Goal: Information Seeking & Learning: Learn about a topic

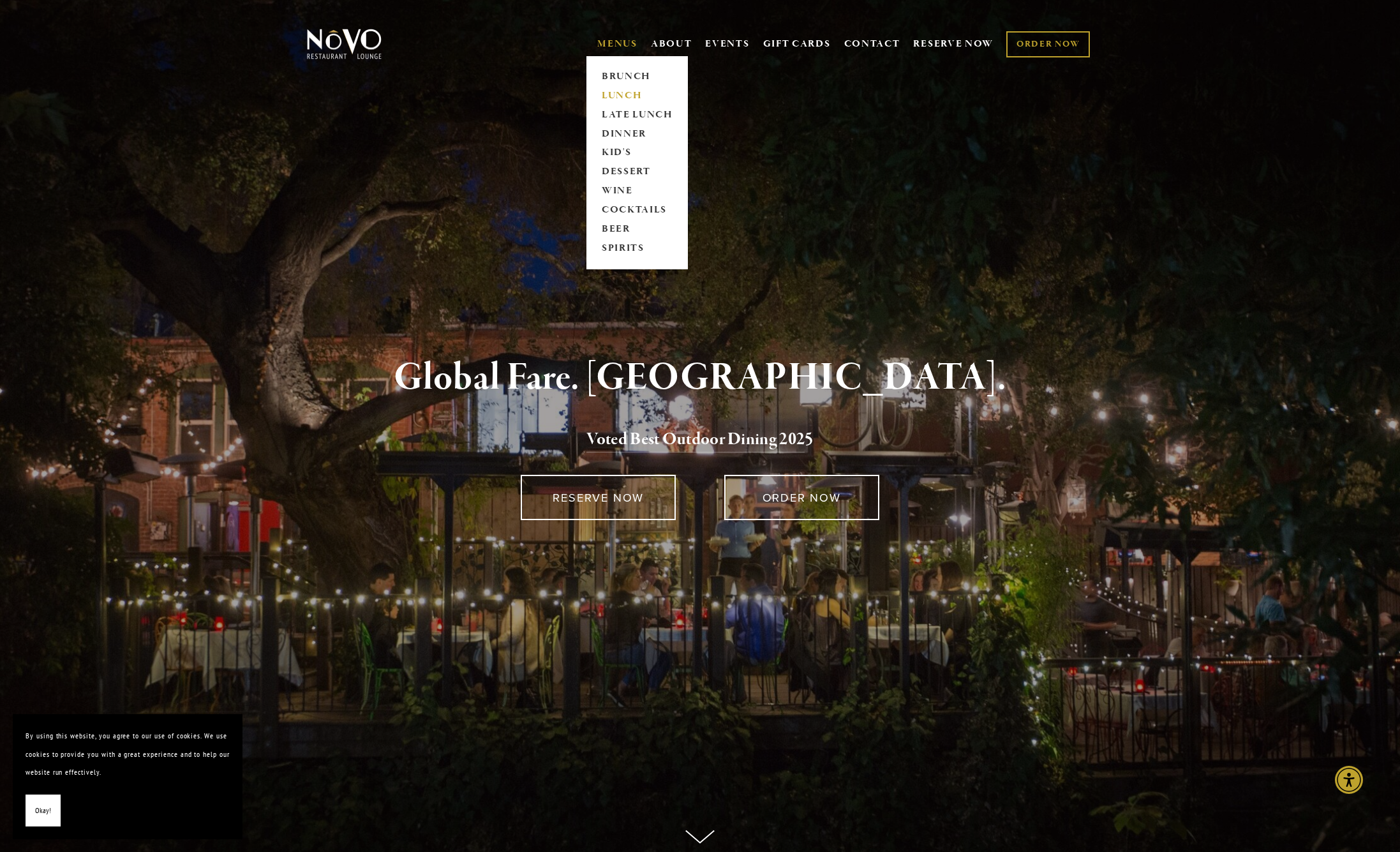
click at [614, 98] on link "LUNCH" at bounding box center [637, 96] width 80 height 20
click at [622, 215] on link "COCKTAILS" at bounding box center [637, 210] width 80 height 20
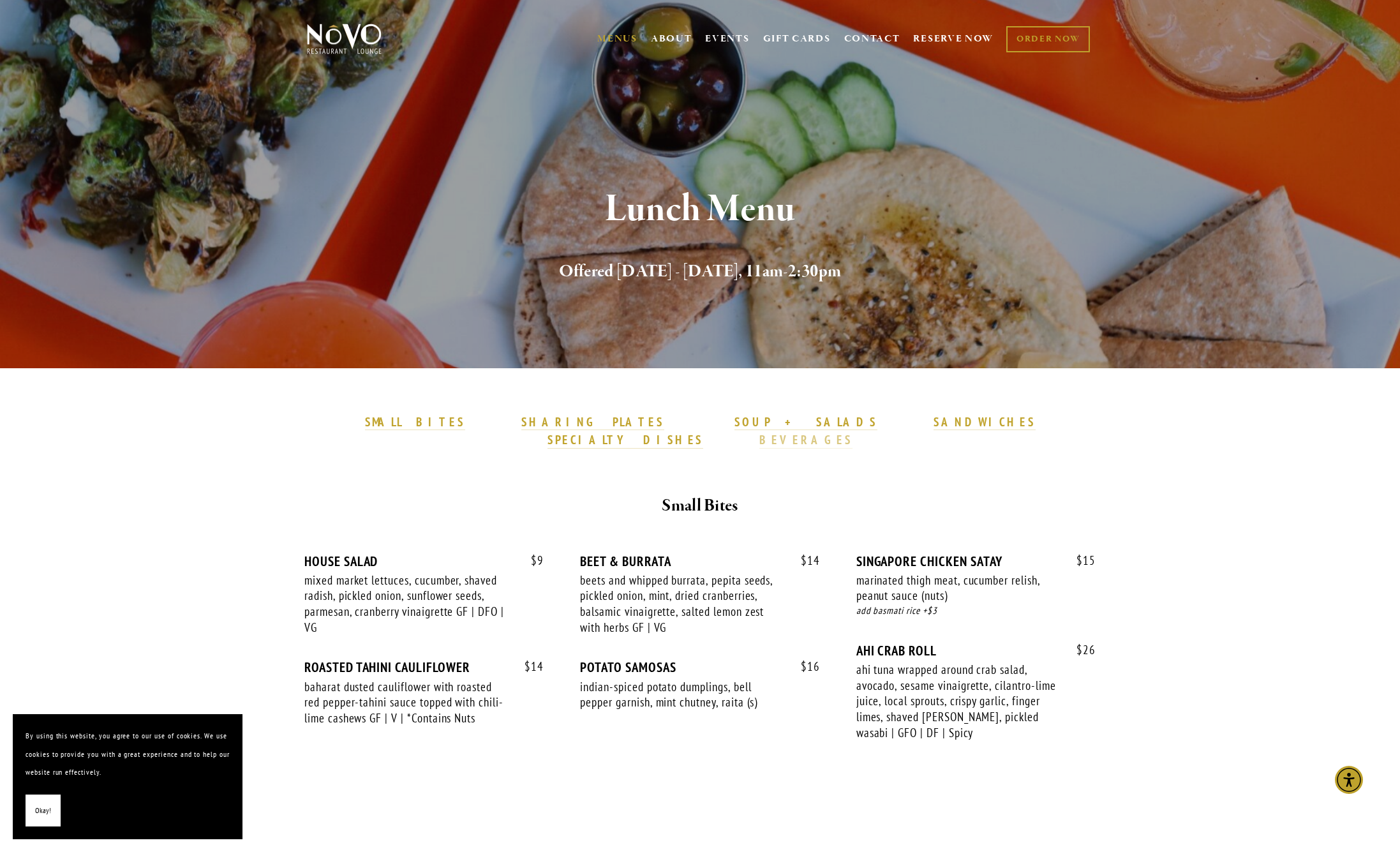
click at [852, 433] on strong "BEVERAGES" at bounding box center [806, 440] width 93 height 15
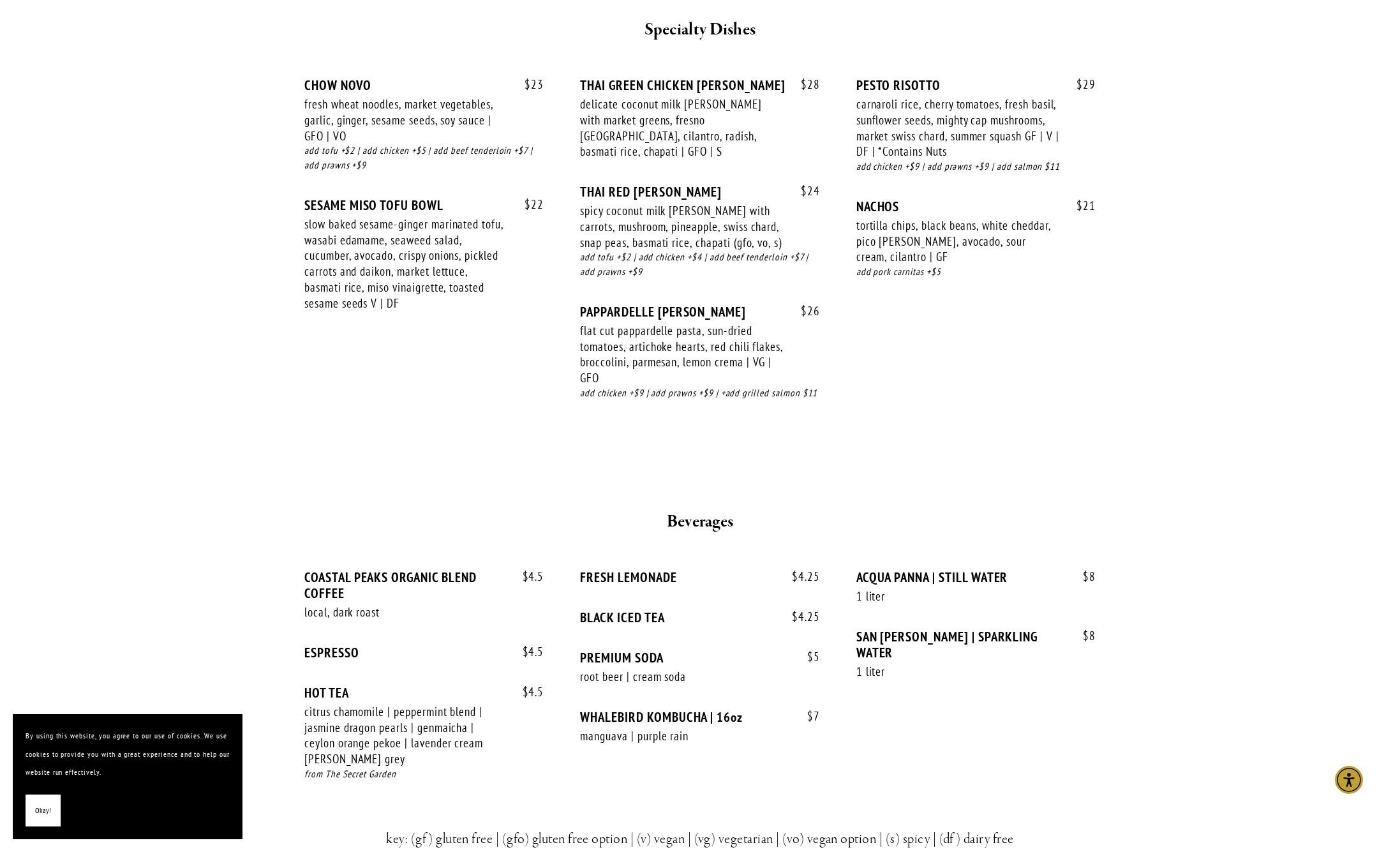
scroll to position [2104, 0]
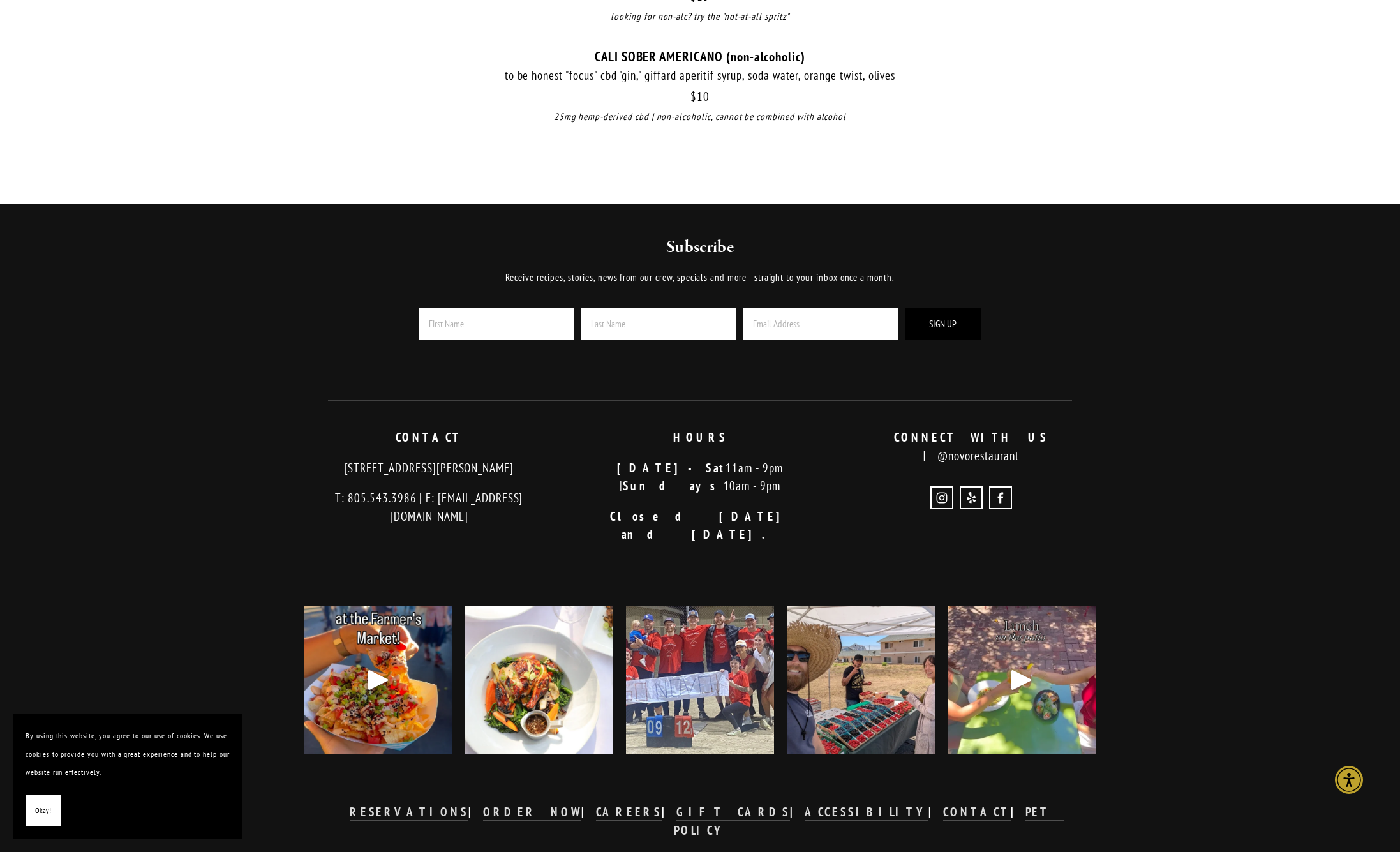
scroll to position [141, 0]
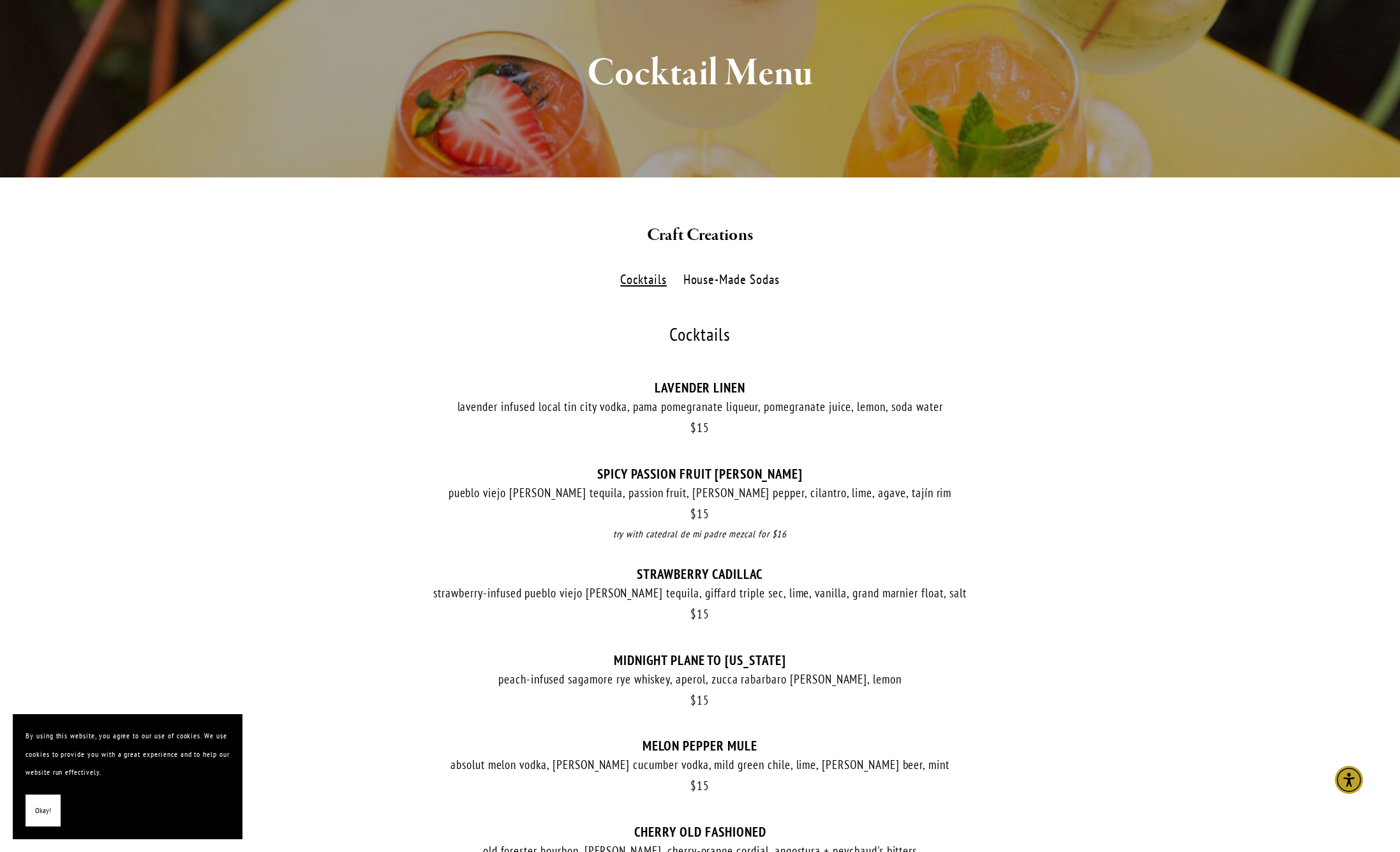
click at [740, 278] on label "House-Made Sodas" at bounding box center [731, 280] width 110 height 19
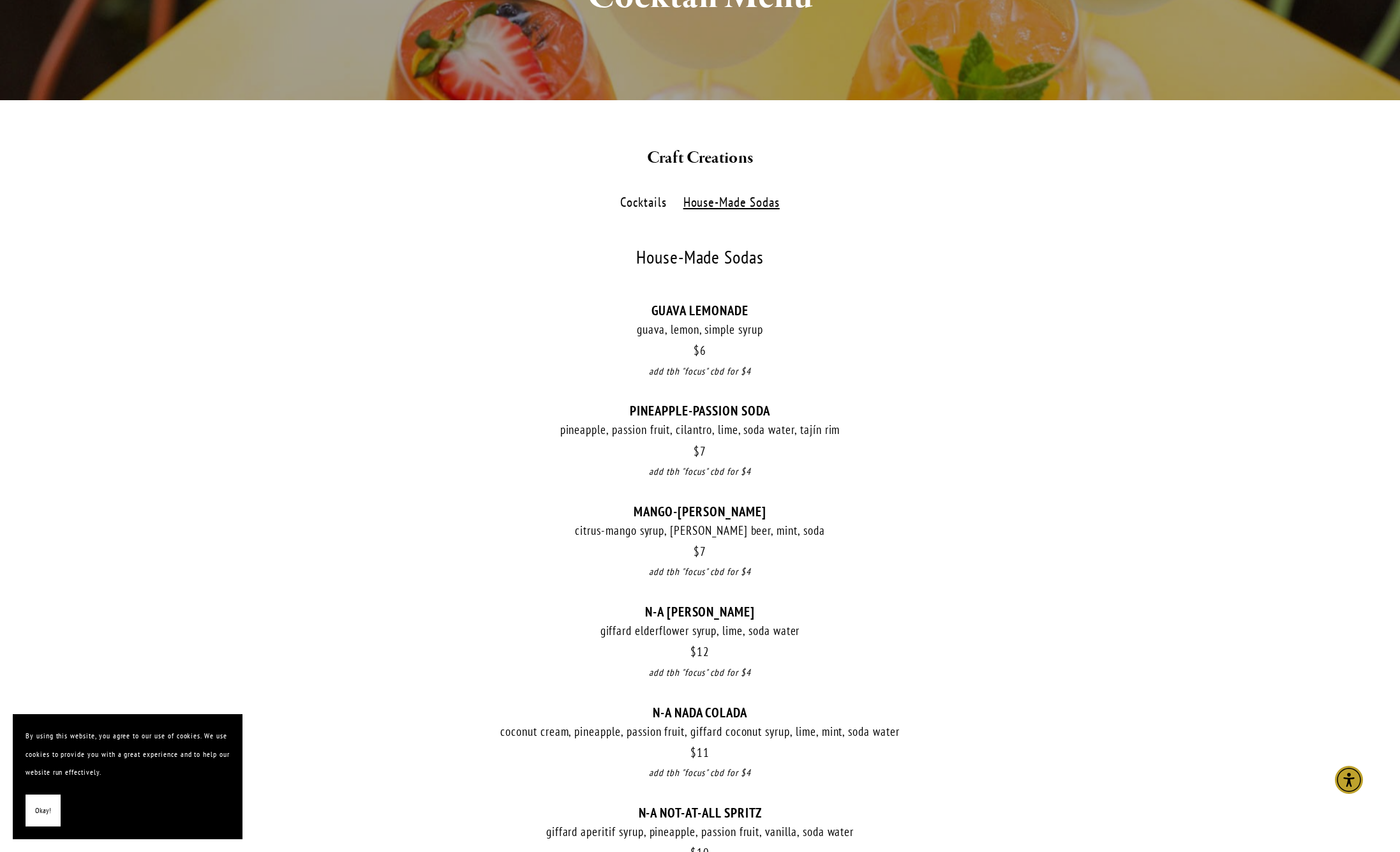
scroll to position [351, 0]
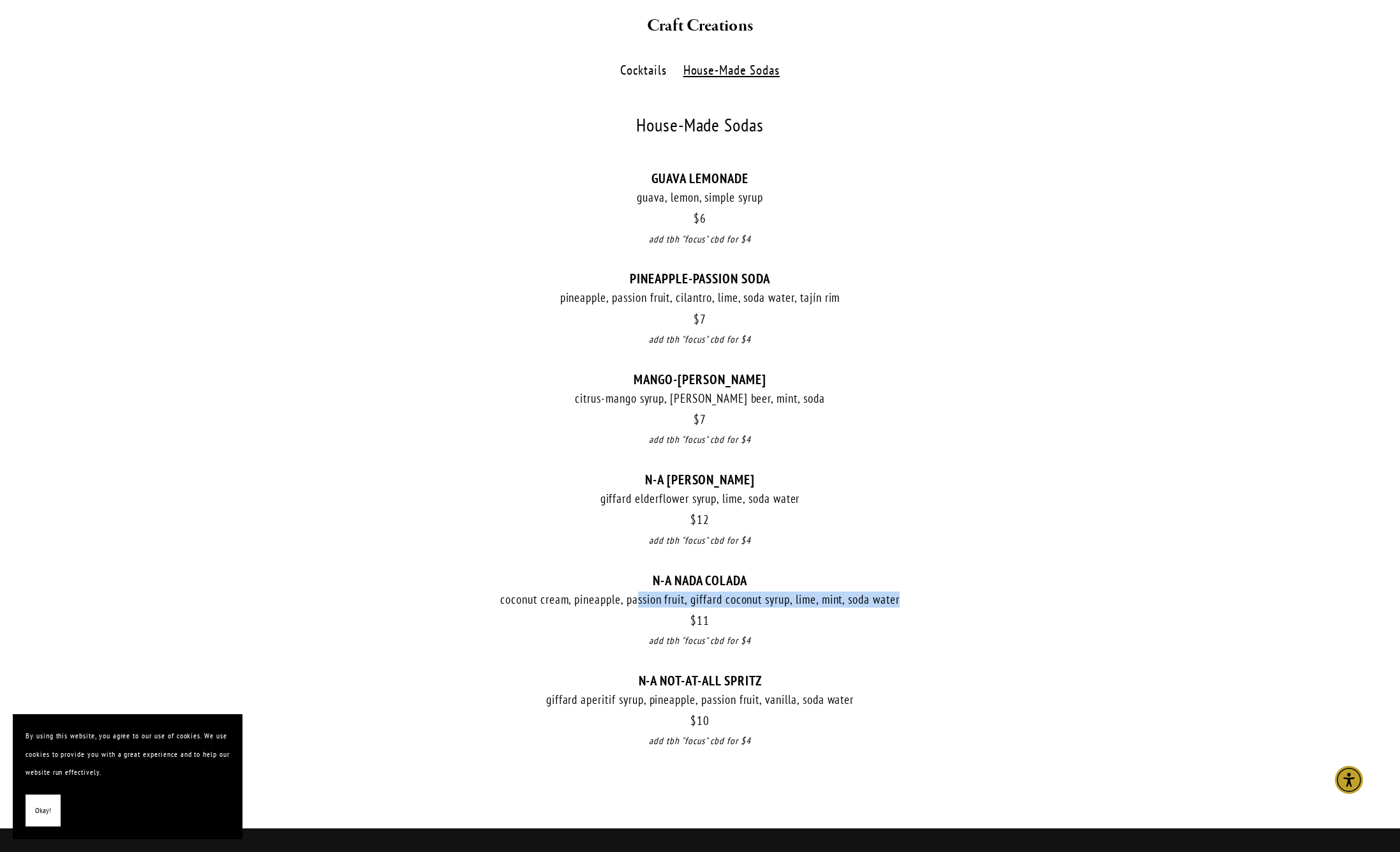
drag, startPoint x: 634, startPoint y: 599, endPoint x: 948, endPoint y: 595, distance: 314.0
click at [948, 595] on div "coconut cream, pineapple, passion fruit, giffard coconut syrup, lime, mint, sod…" at bounding box center [699, 599] width 791 height 16
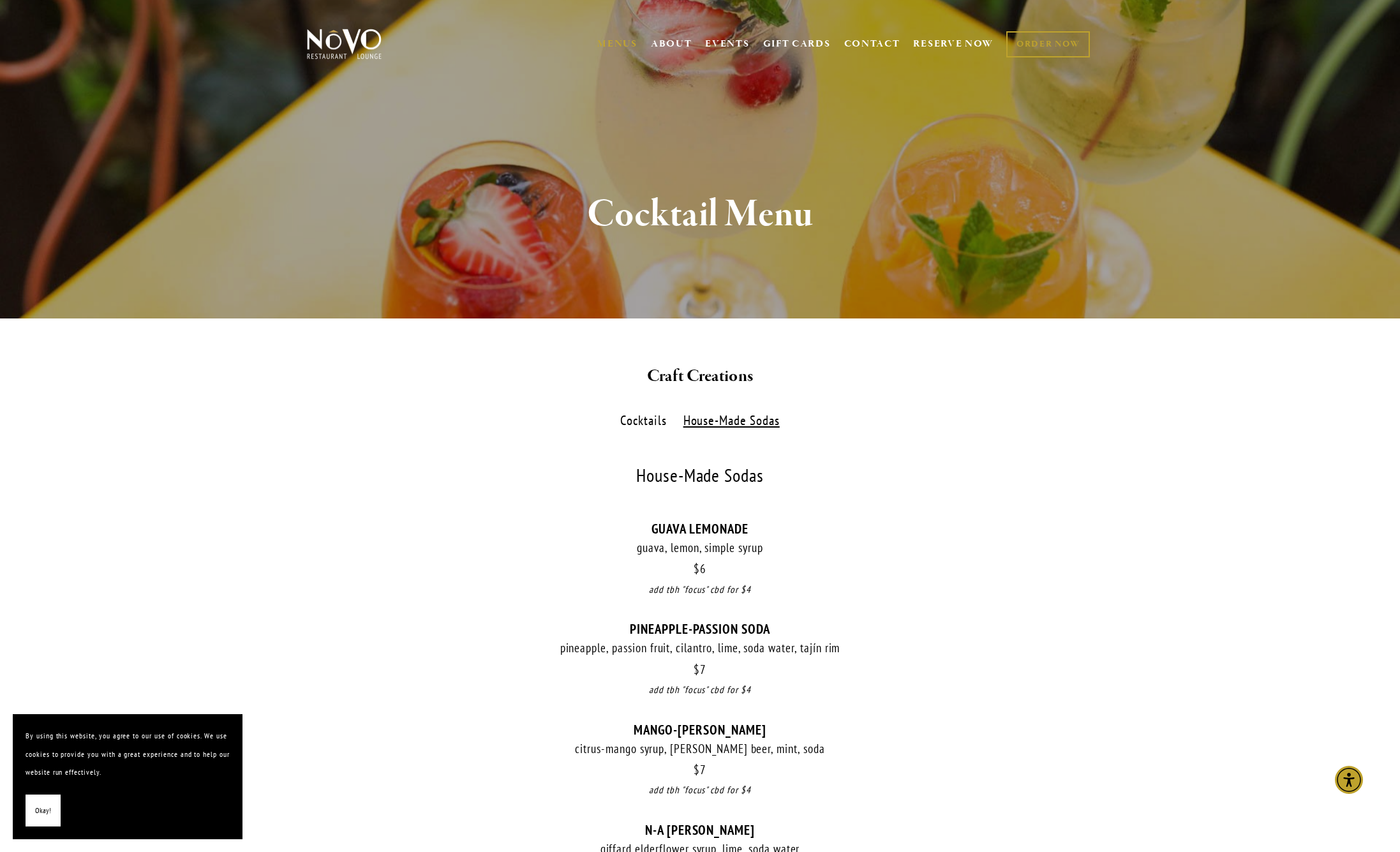
scroll to position [246, 0]
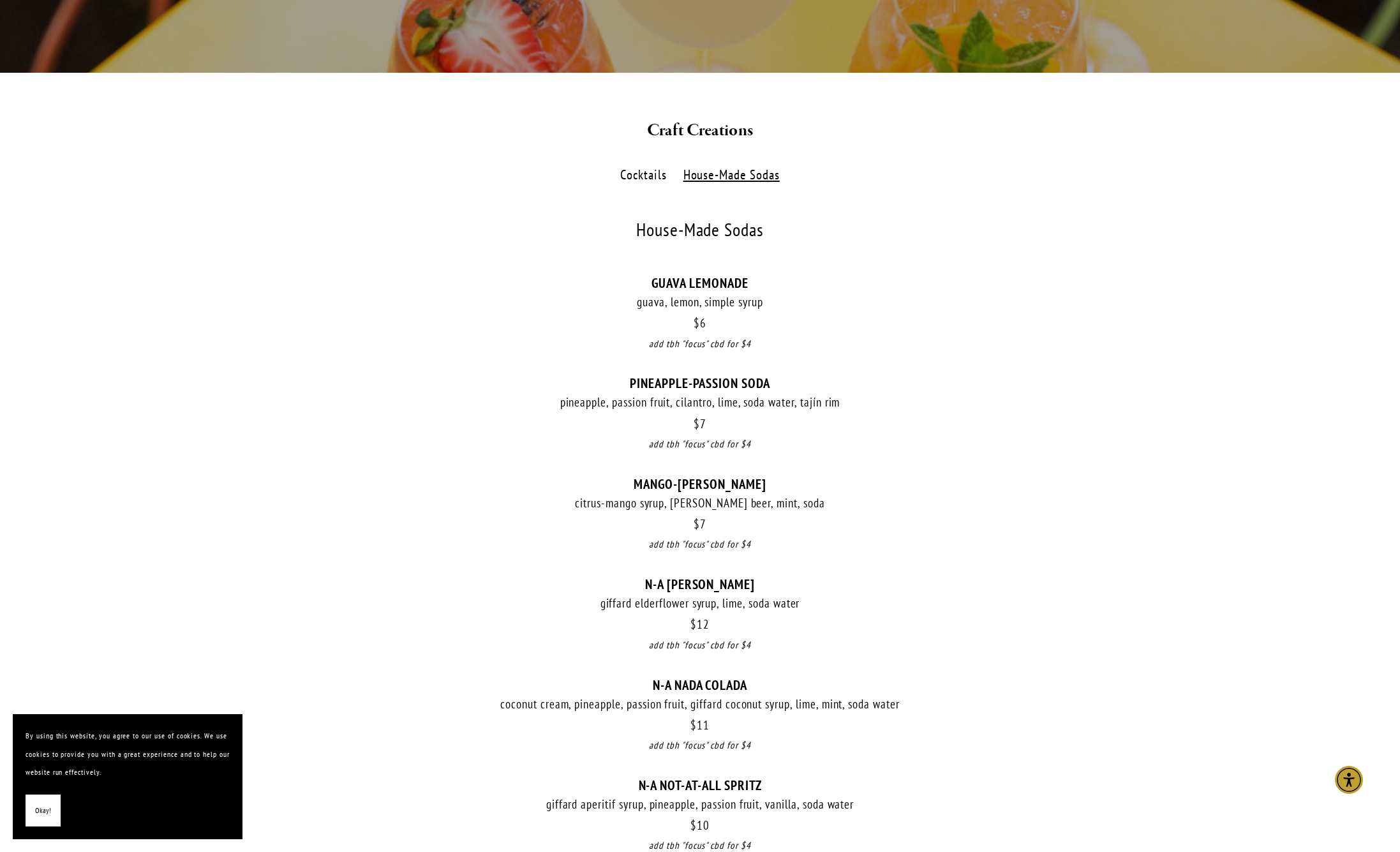
click at [786, 647] on div "$ 12 N-A [PERSON_NAME] giffard elderflower syrup, lime, soda water $ 12 add tbh…" at bounding box center [699, 627] width 791 height 100
drag, startPoint x: 748, startPoint y: 676, endPoint x: 626, endPoint y: 672, distance: 122.1
click at [626, 677] on div "N-A NADA COLADA" at bounding box center [699, 685] width 791 height 16
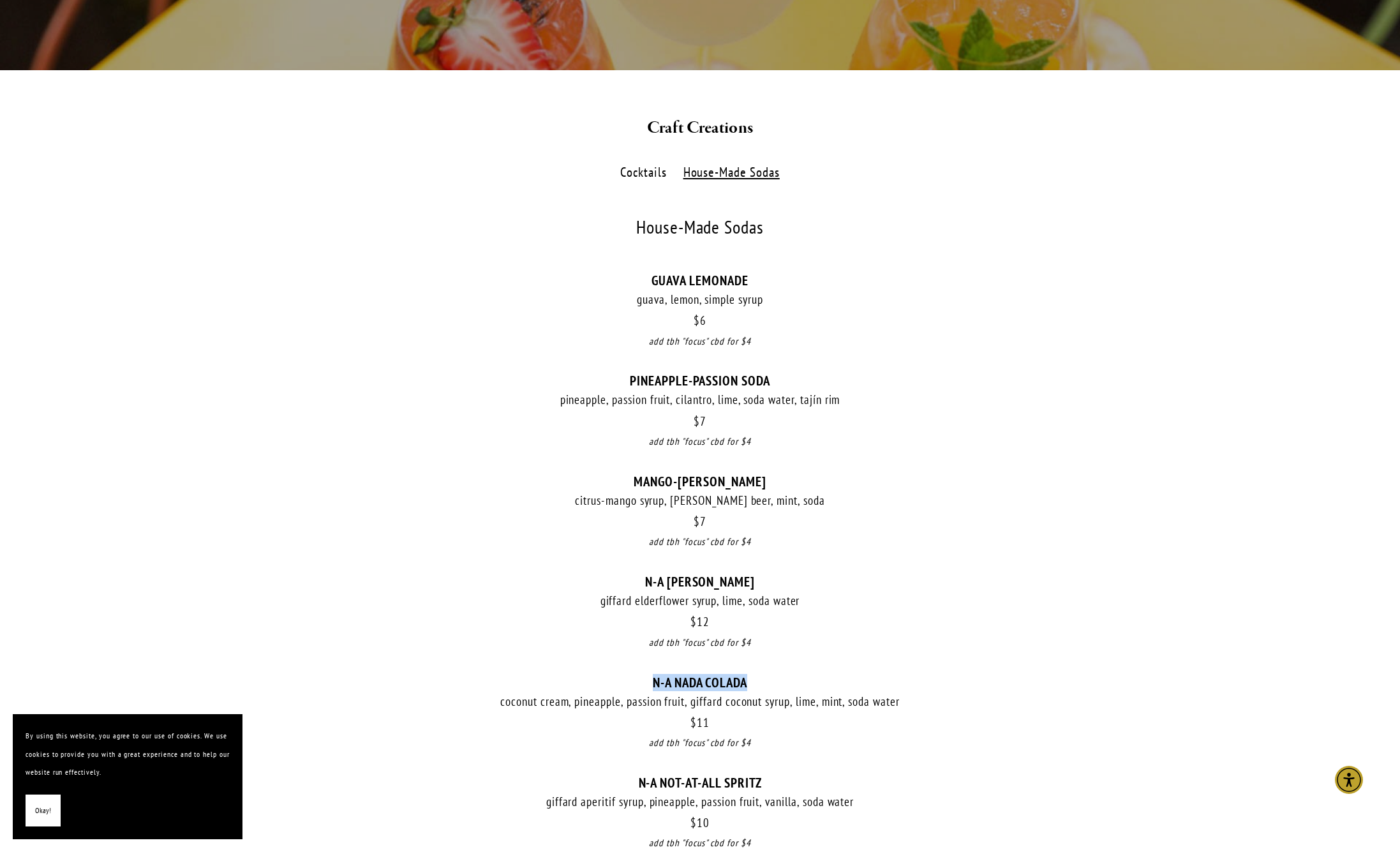
scroll to position [0, 0]
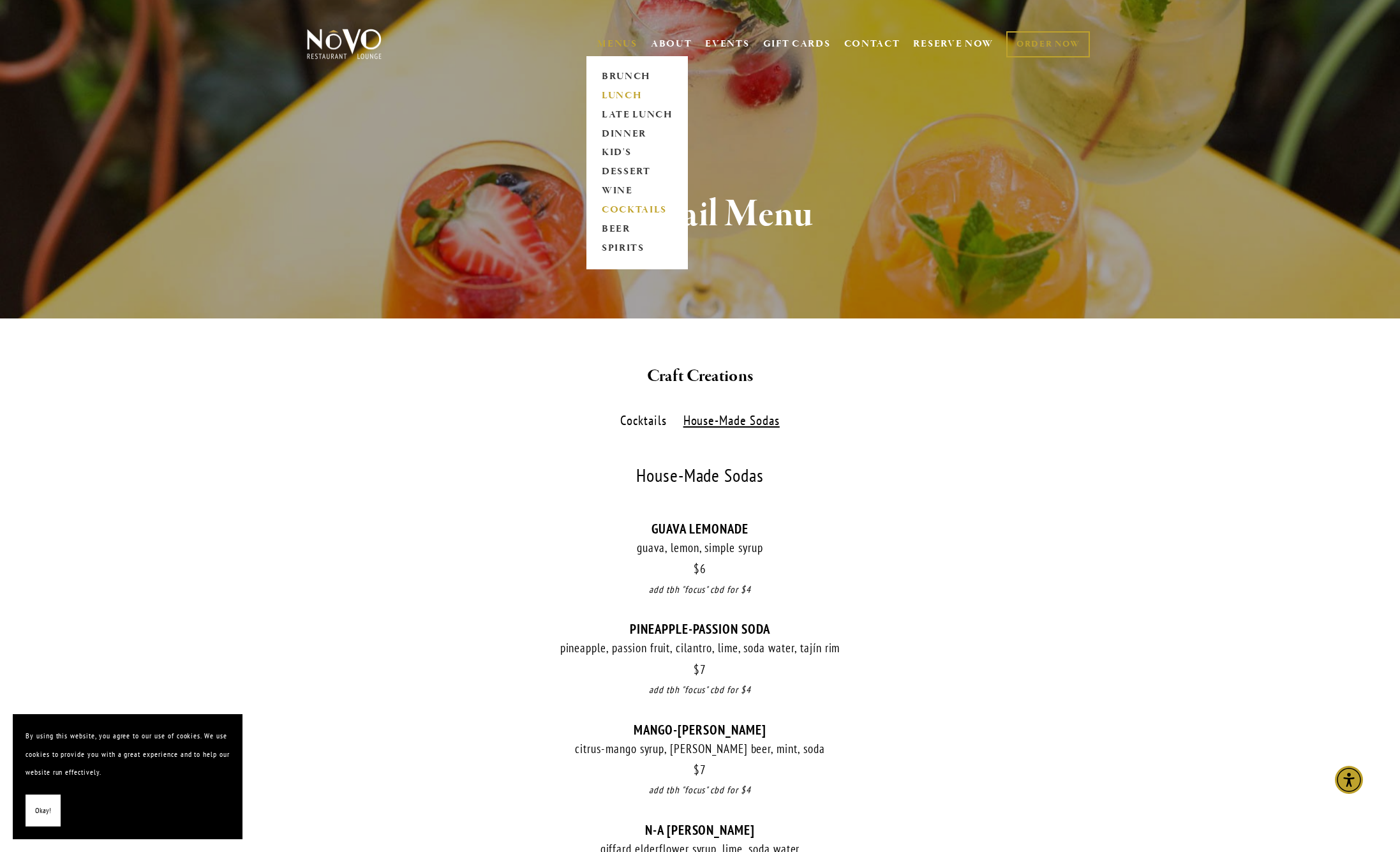
click at [627, 93] on link "LUNCH" at bounding box center [637, 96] width 80 height 20
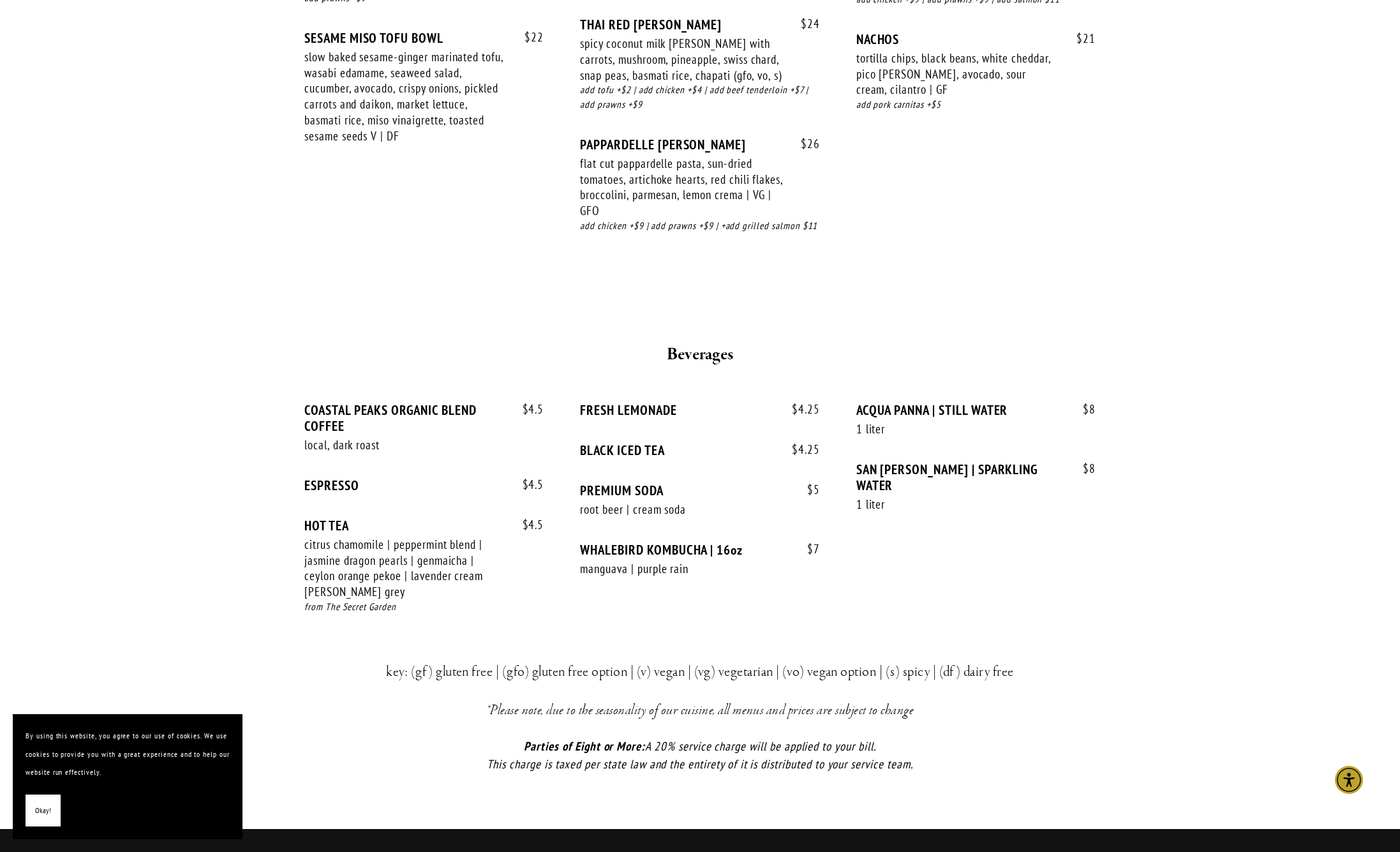
scroll to position [2378, 0]
